Goal: Task Accomplishment & Management: Manage account settings

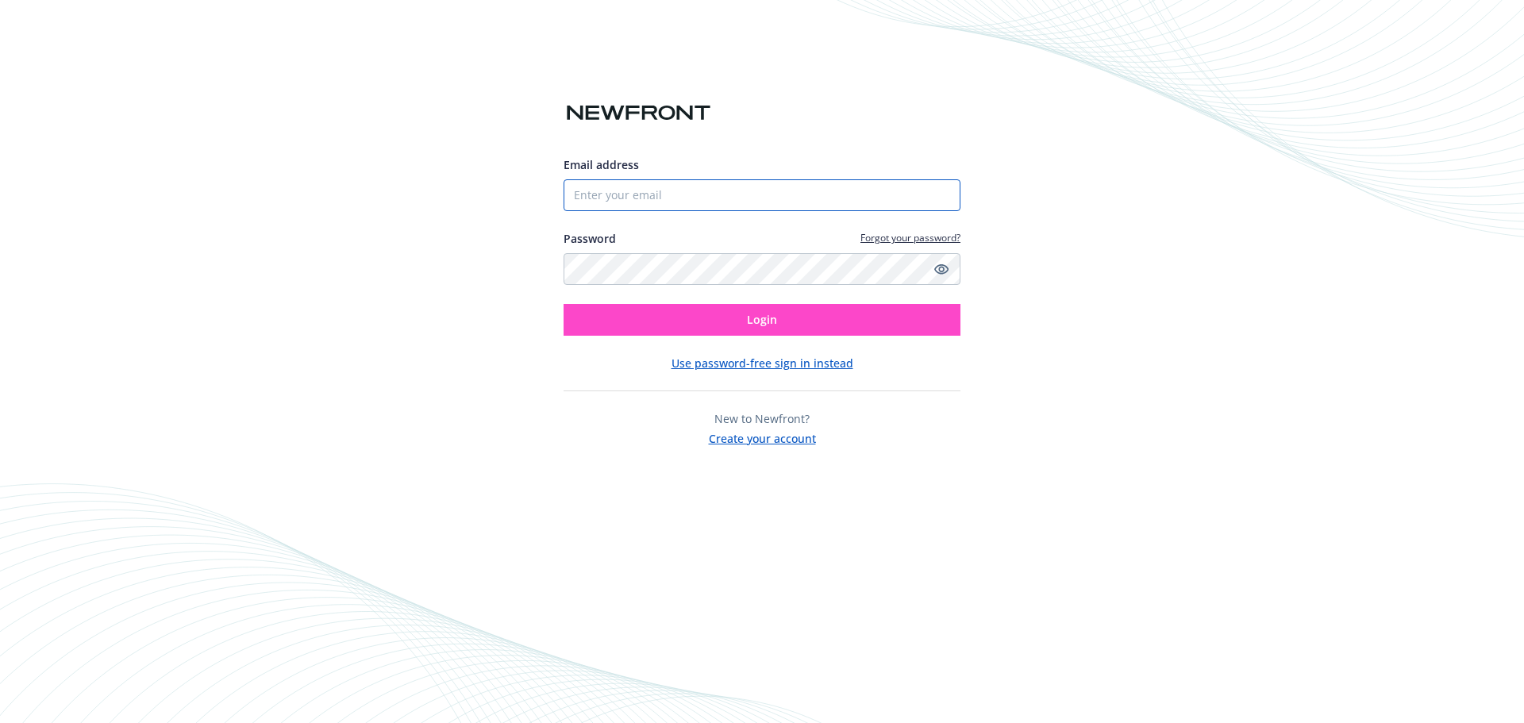
type input "[EMAIL_ADDRESS][DOMAIN_NAME]"
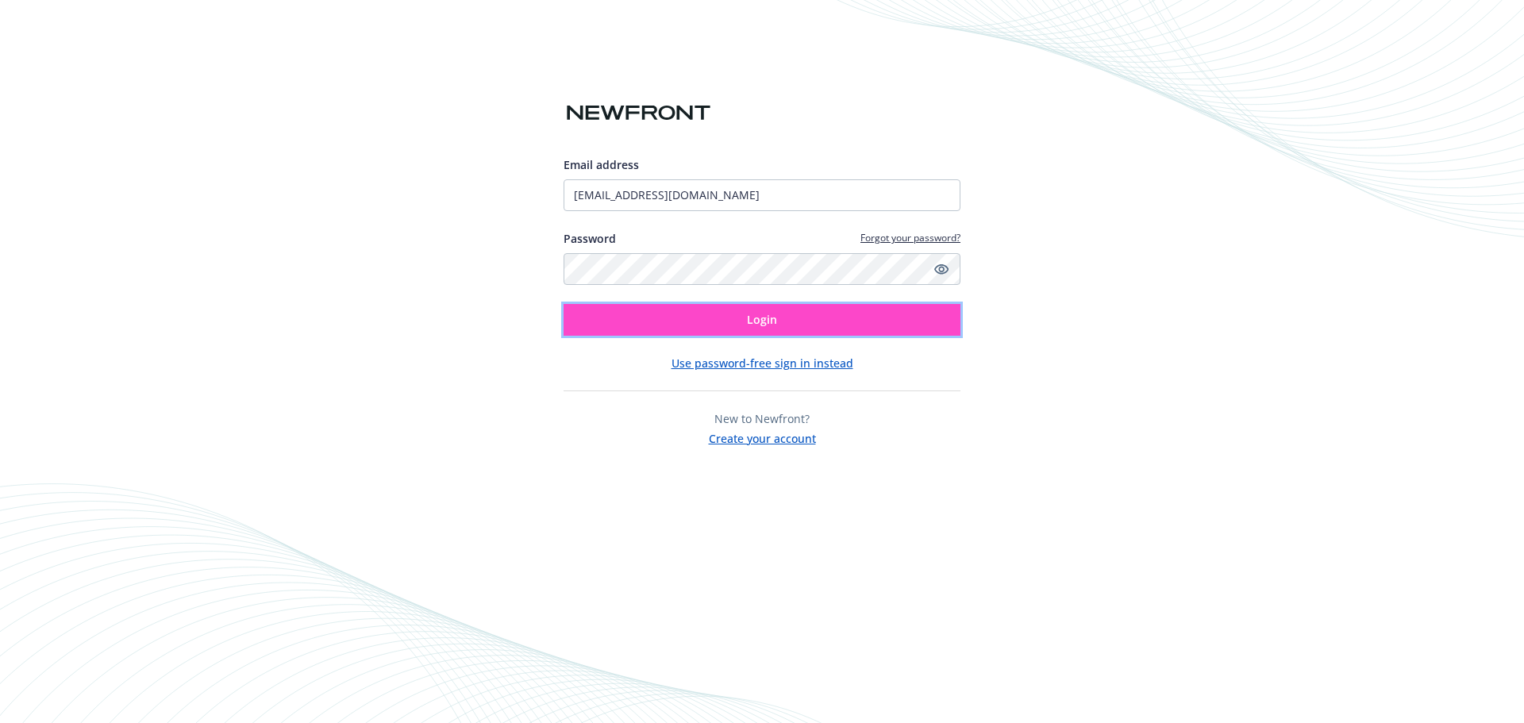
click at [749, 314] on span "Login" at bounding box center [762, 319] width 30 height 15
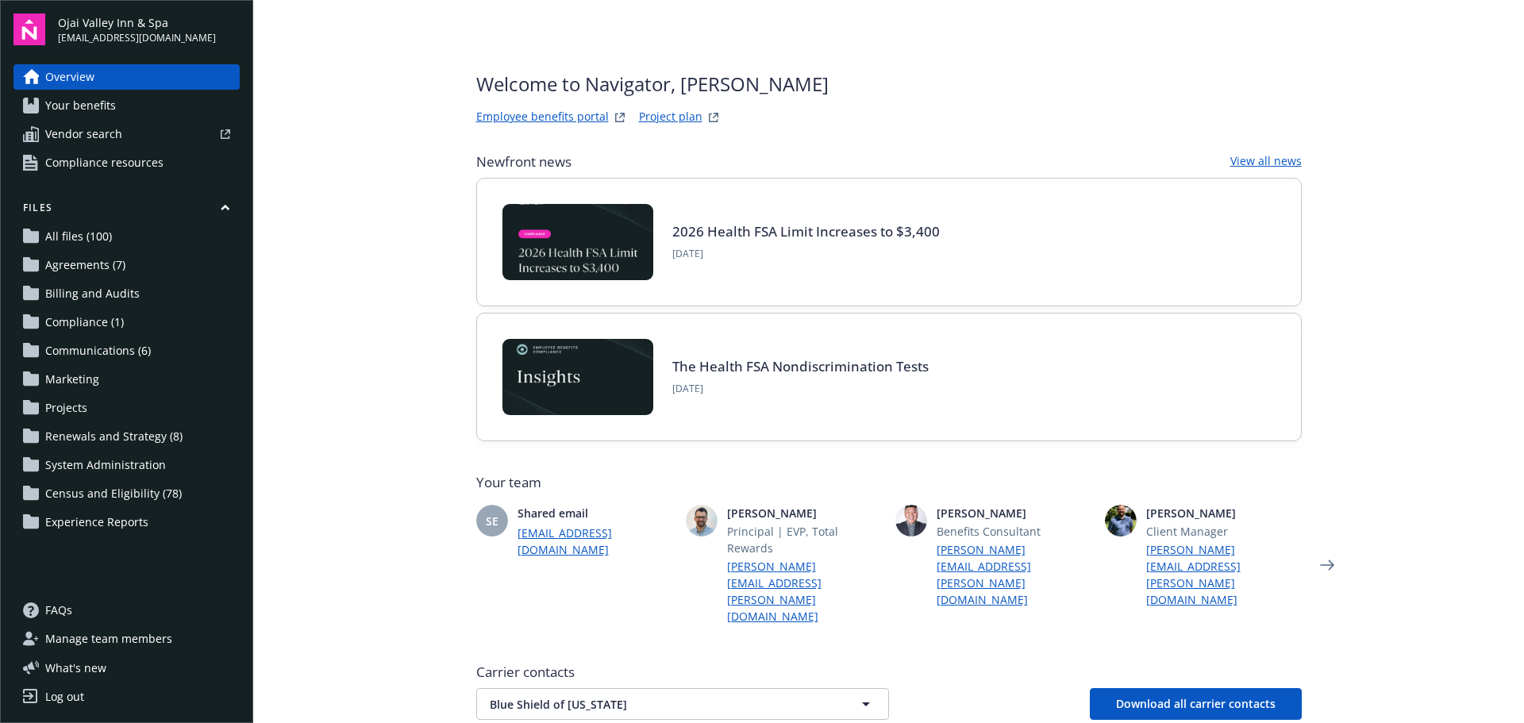
click at [100, 495] on span "Census and Eligibility (78)" at bounding box center [113, 493] width 137 height 25
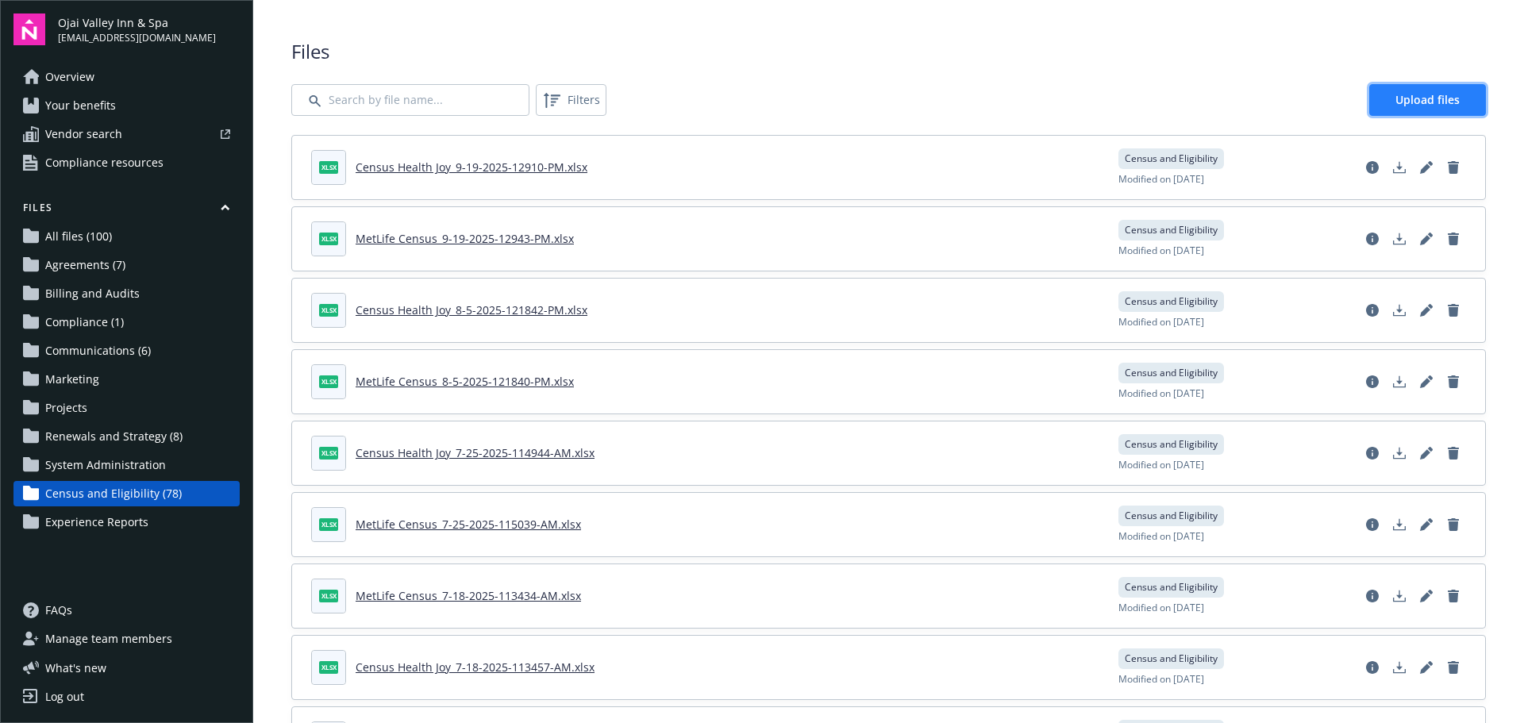
click at [1416, 107] on link "Upload files" at bounding box center [1427, 100] width 117 height 32
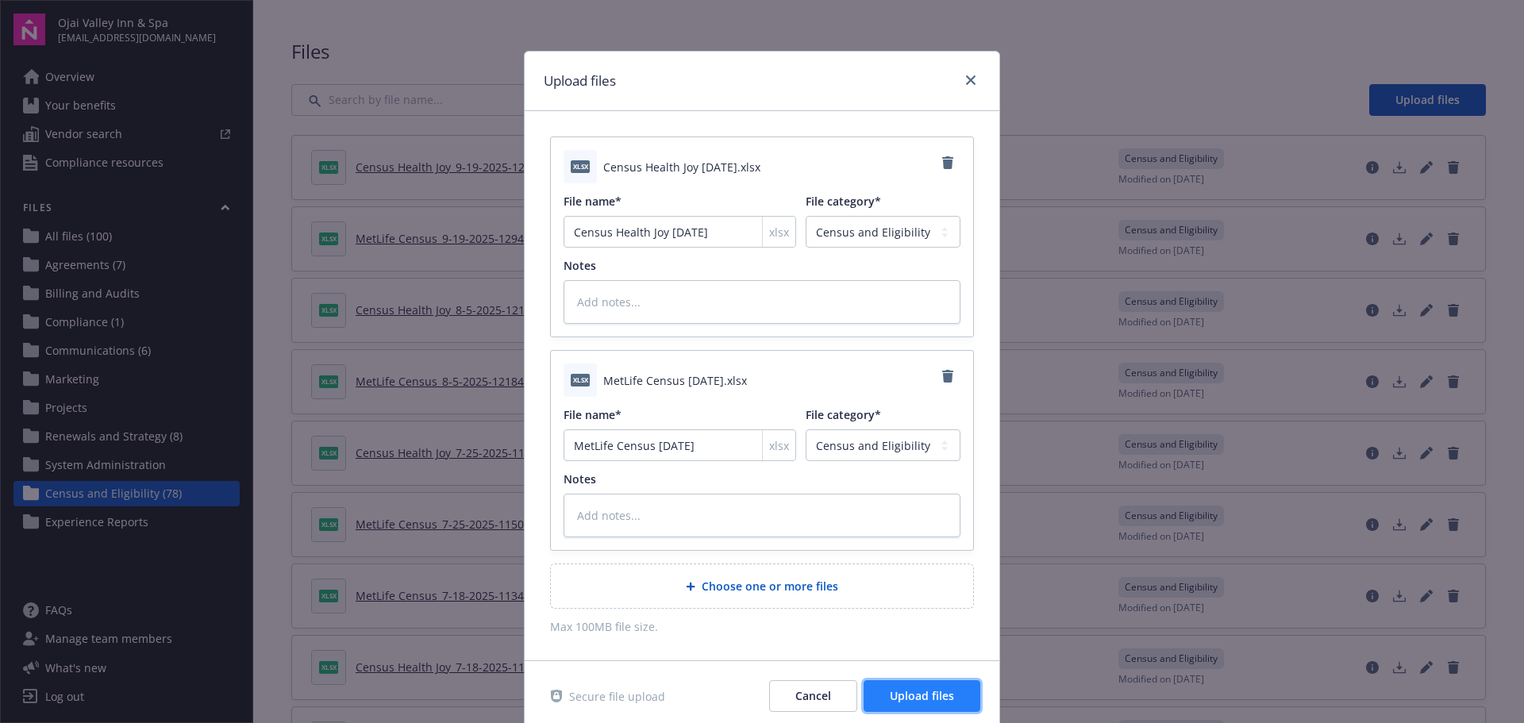
click at [876, 685] on button "Upload files" at bounding box center [922, 696] width 117 height 32
type textarea "x"
